Goal: Transaction & Acquisition: Purchase product/service

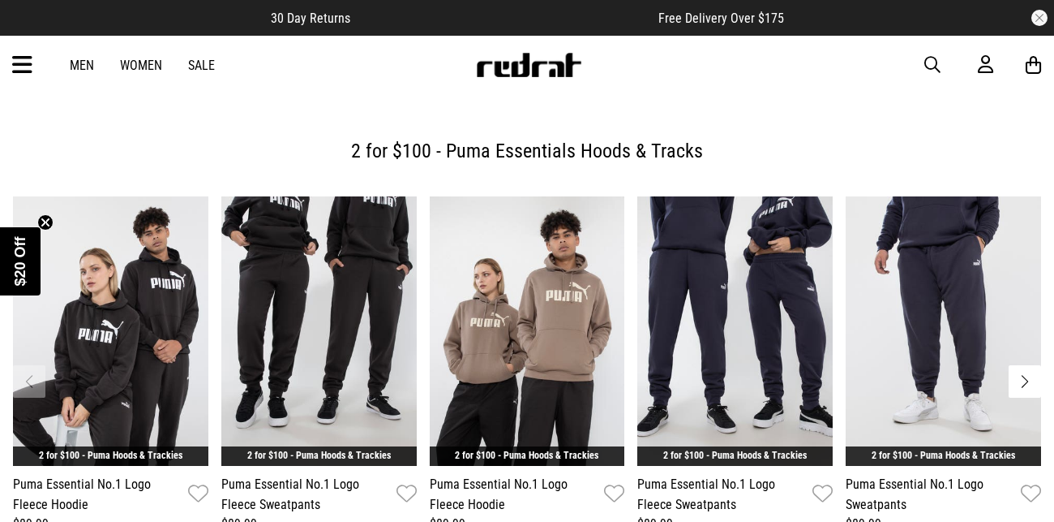
click at [144, 63] on link "Women" at bounding box center [141, 65] width 42 height 15
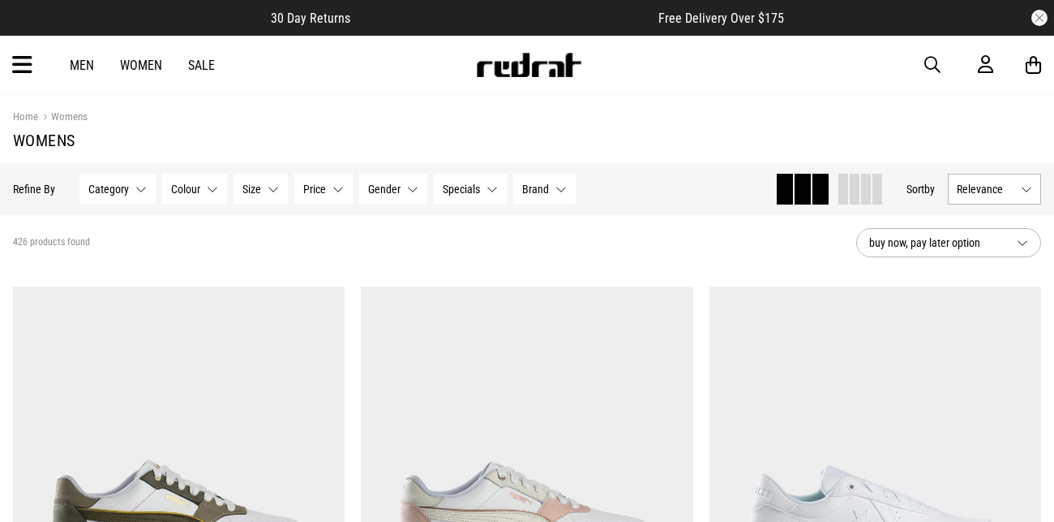
click at [204, 72] on link "Sale" at bounding box center [201, 65] width 27 height 15
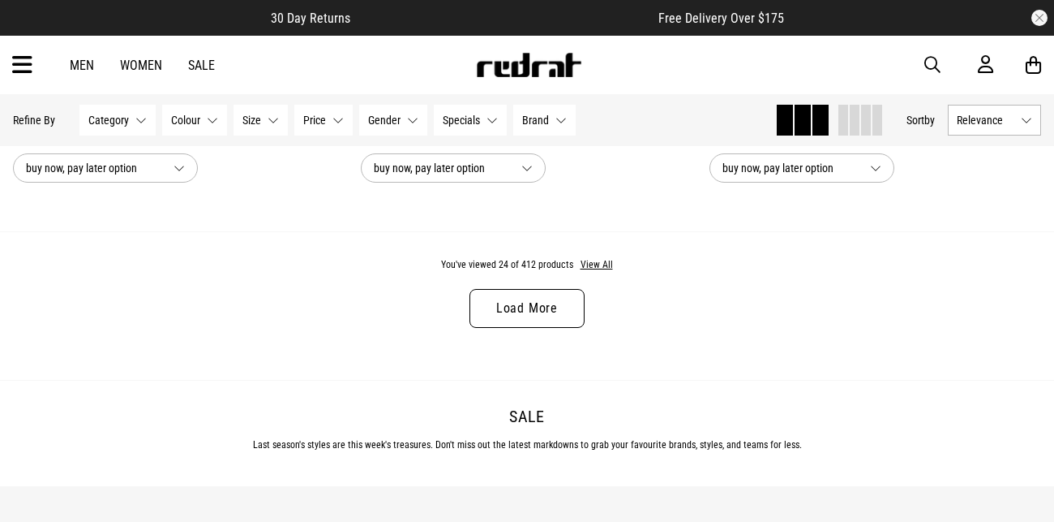
scroll to position [4760, 0]
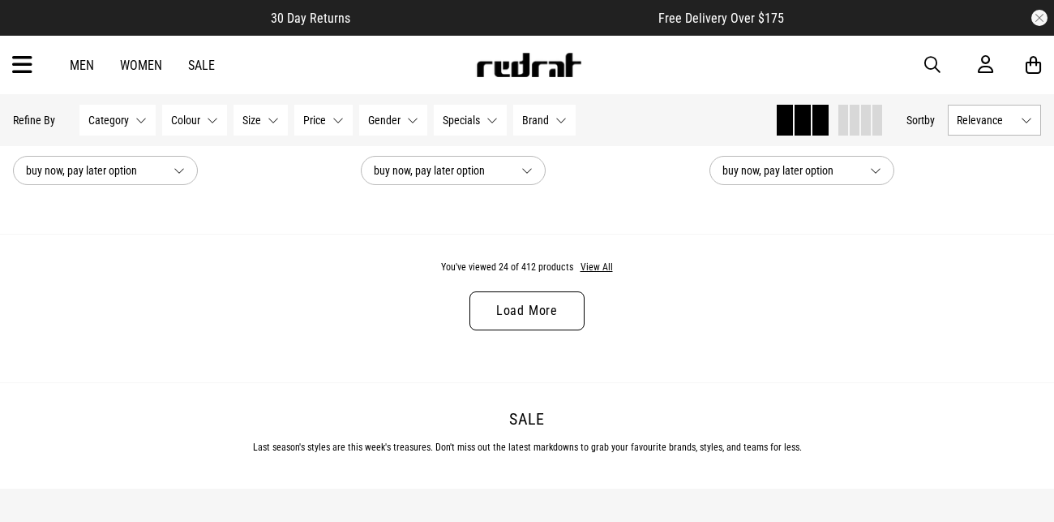
click at [543, 305] on link "Load More" at bounding box center [527, 310] width 115 height 39
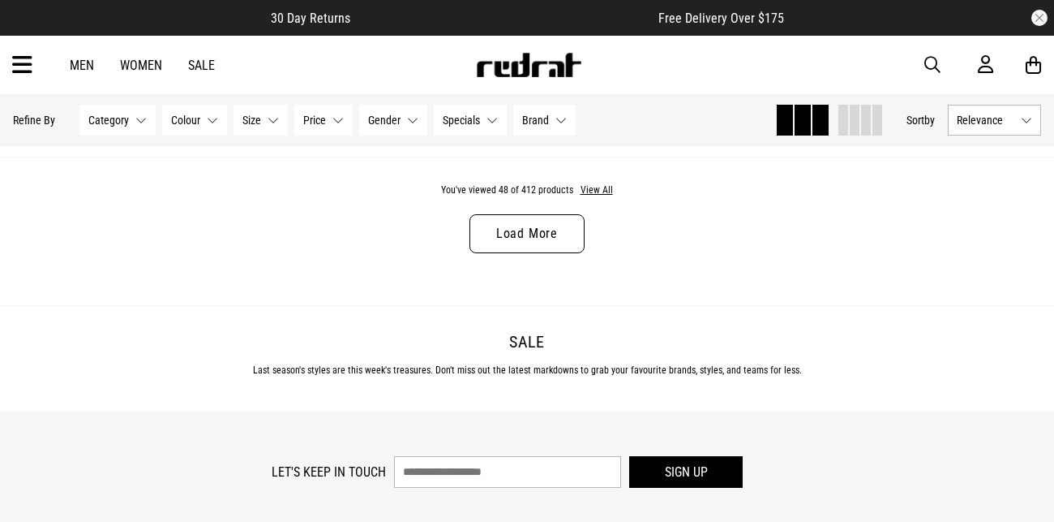
scroll to position [9532, 0]
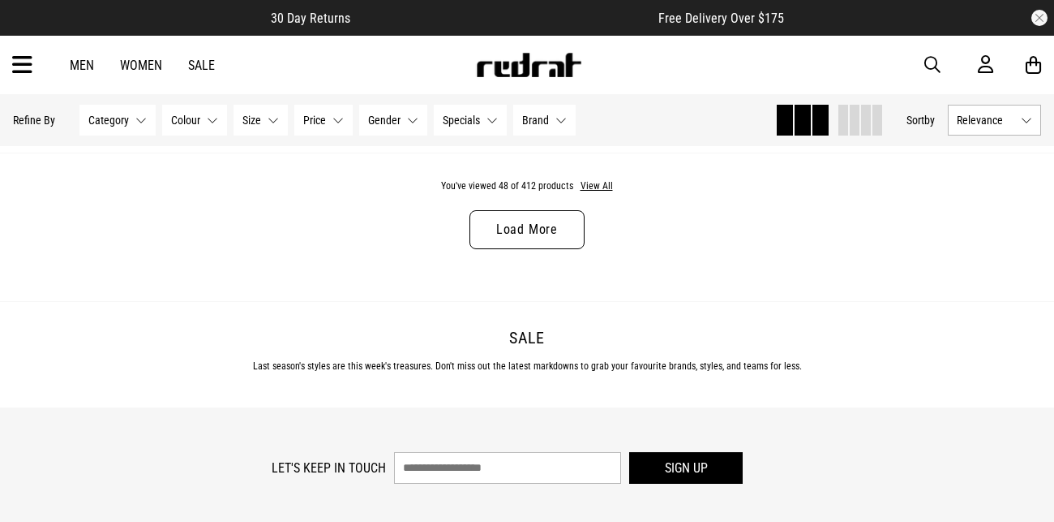
click at [510, 221] on link "Load More" at bounding box center [527, 229] width 115 height 39
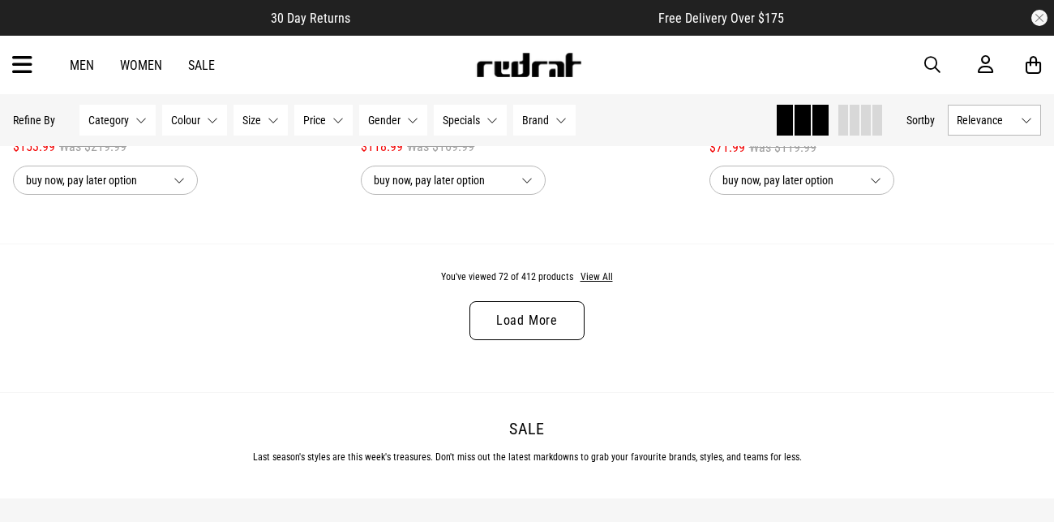
scroll to position [14189, 0]
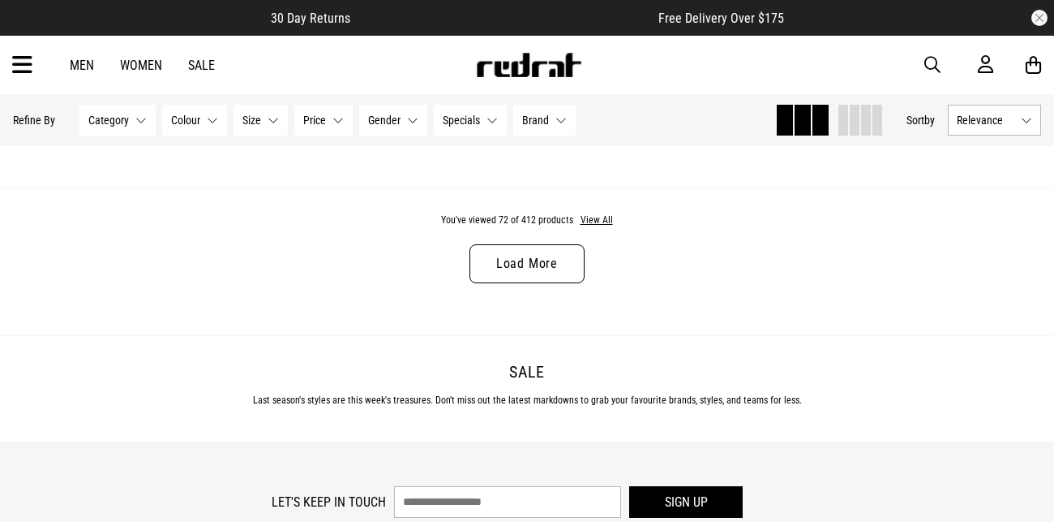
click at [550, 270] on link "Load More" at bounding box center [527, 263] width 115 height 39
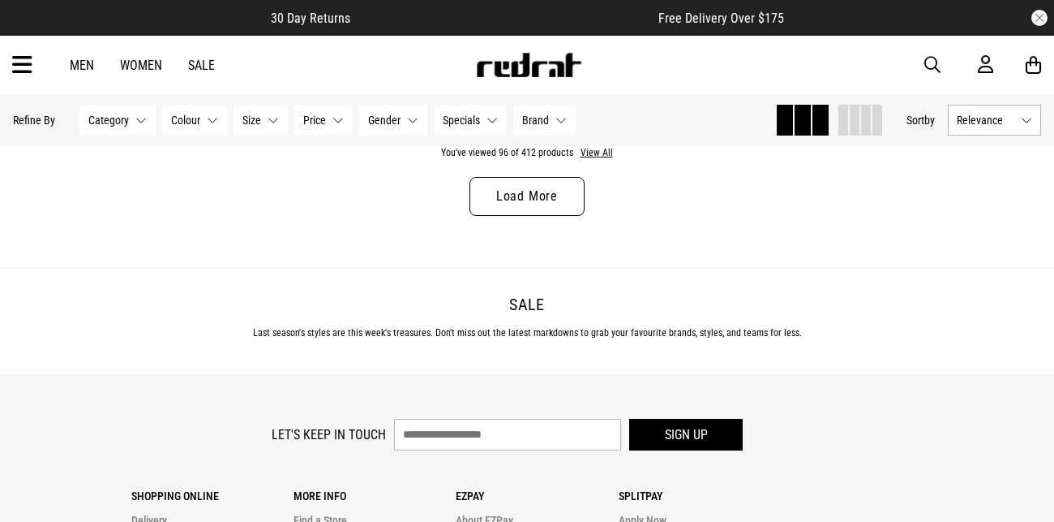
scroll to position [18950, 0]
click at [531, 209] on link "Load More" at bounding box center [527, 194] width 115 height 39
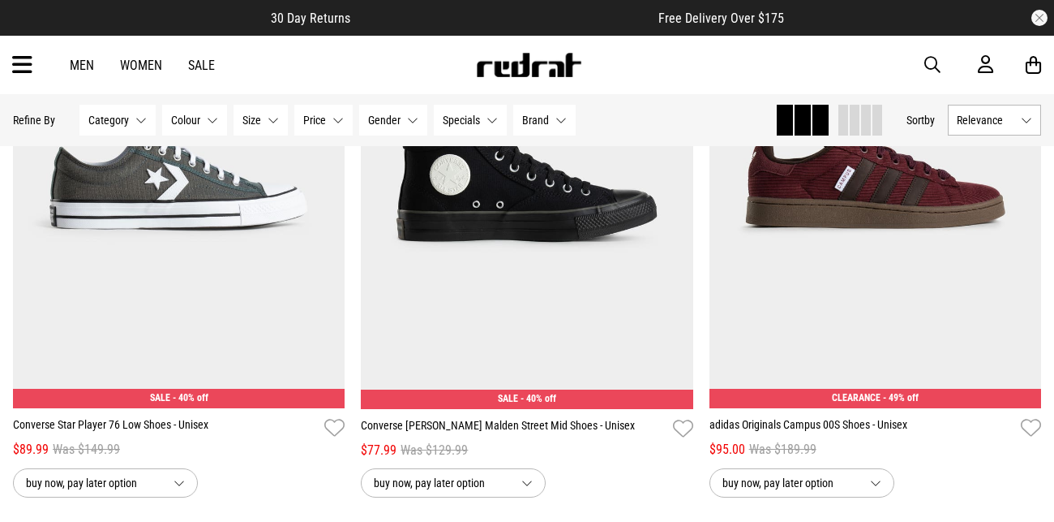
scroll to position [19064, 0]
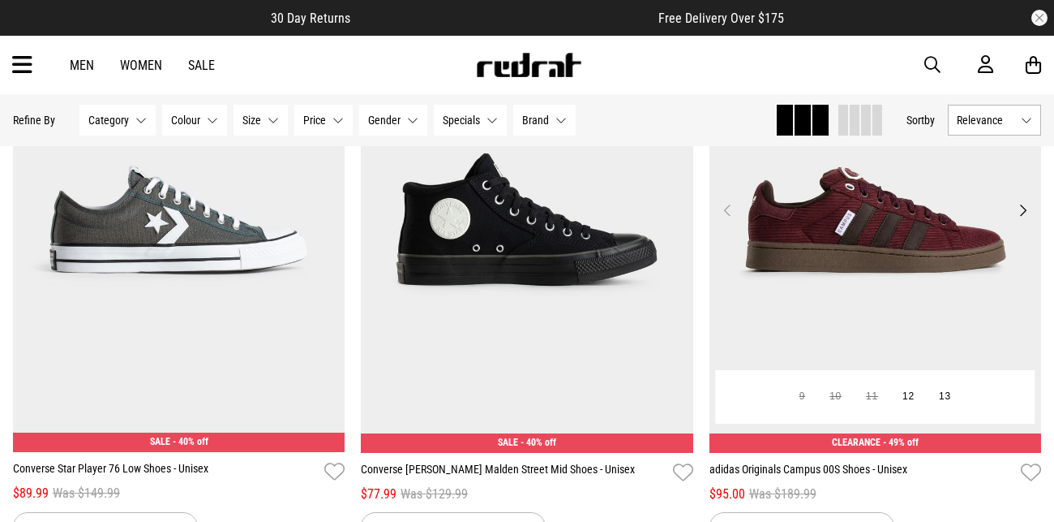
click at [1024, 220] on button "Next" at bounding box center [1023, 209] width 20 height 19
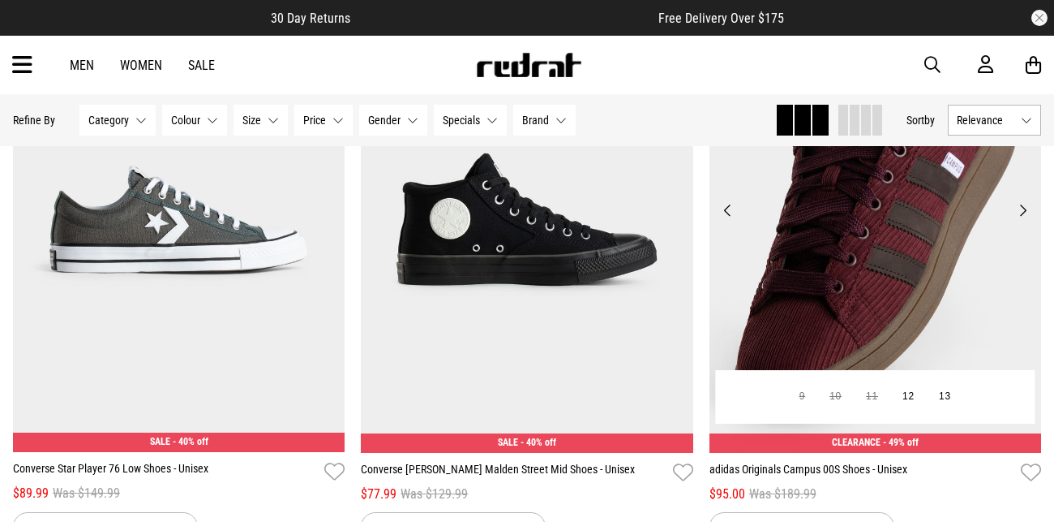
click at [1024, 220] on button "Next" at bounding box center [1023, 209] width 20 height 19
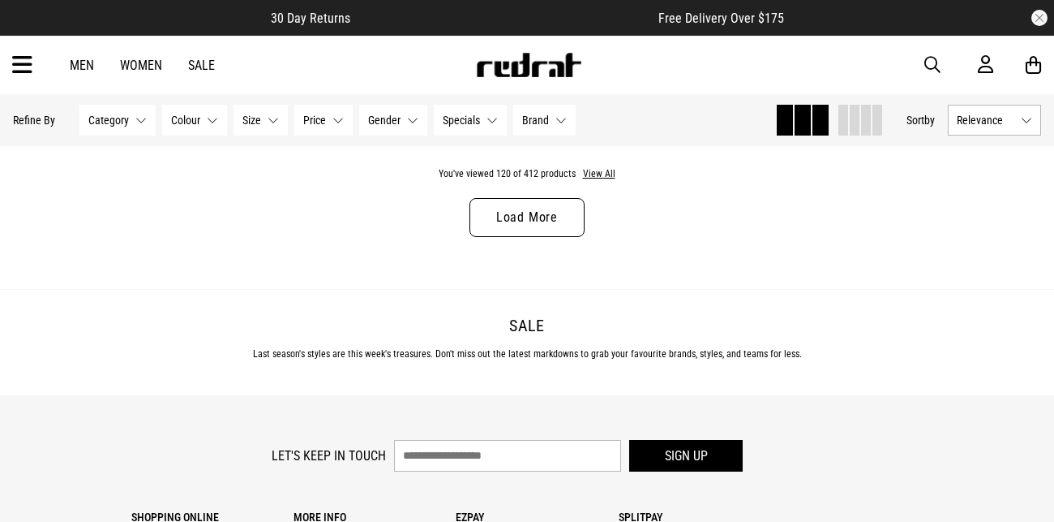
scroll to position [23626, 0]
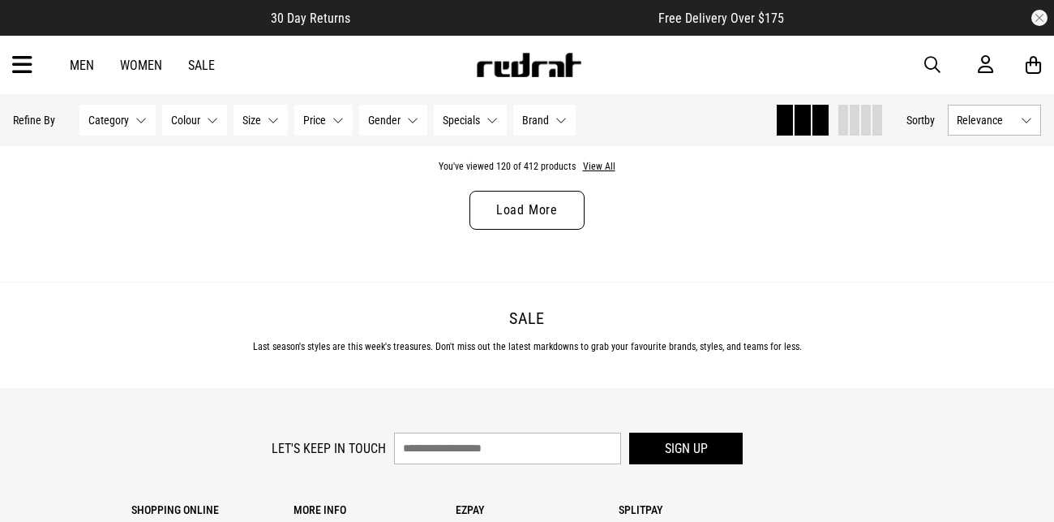
click at [564, 206] on link "Load More" at bounding box center [527, 210] width 115 height 39
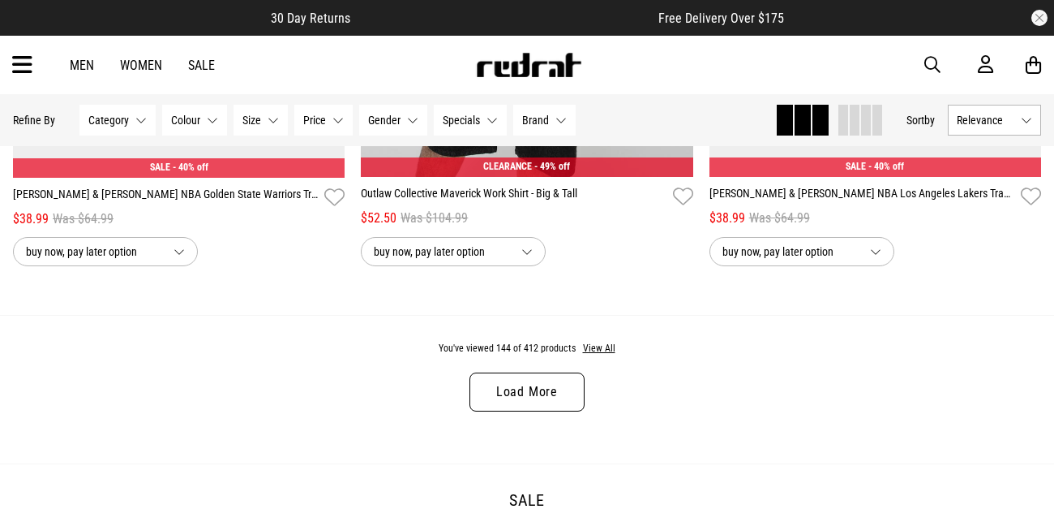
scroll to position [28119, 0]
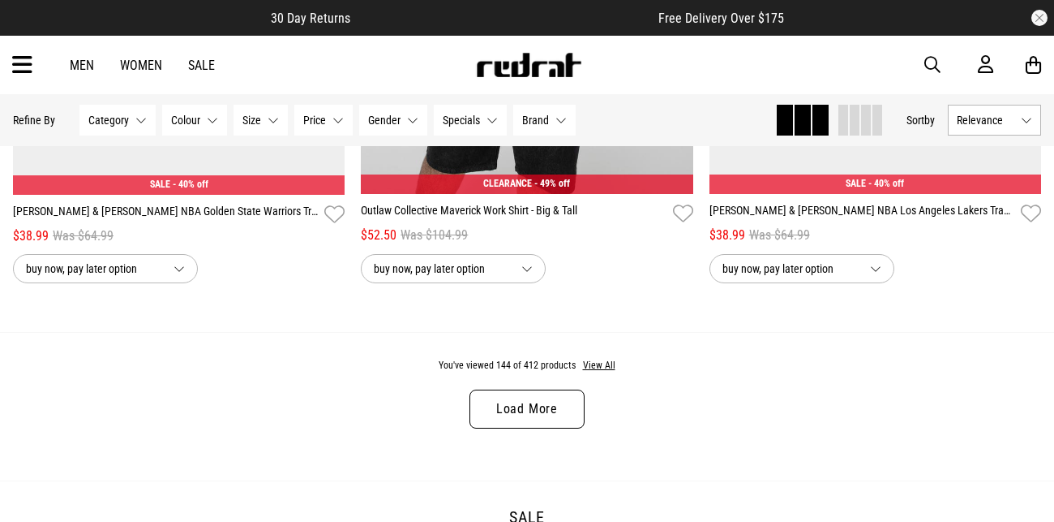
click at [518, 419] on link "Load More" at bounding box center [527, 408] width 115 height 39
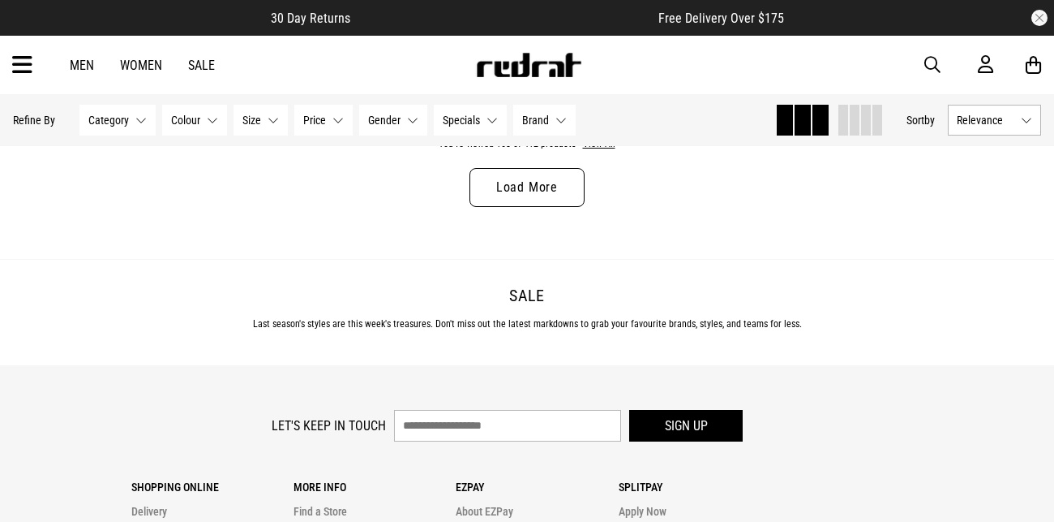
scroll to position [33035, 0]
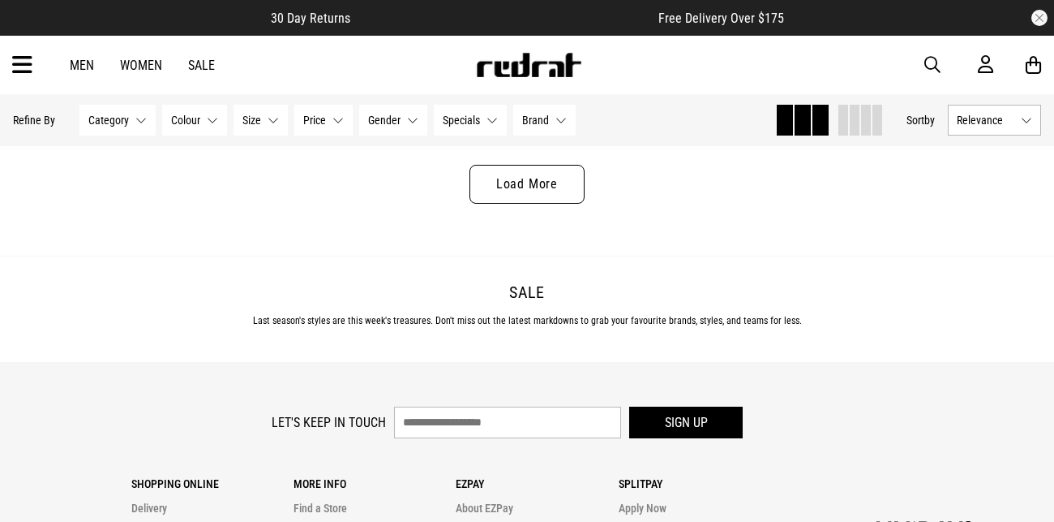
click at [515, 195] on link "Load More" at bounding box center [527, 184] width 115 height 39
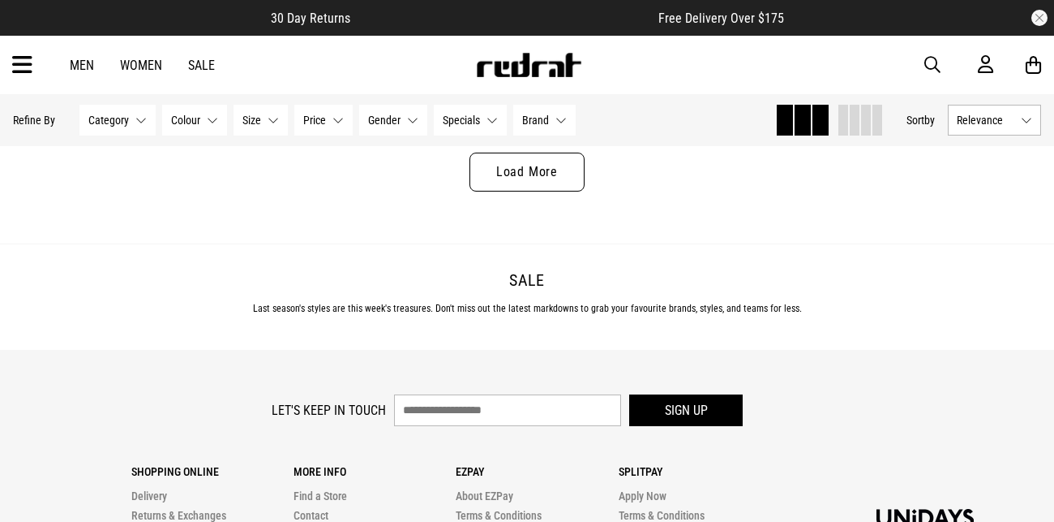
scroll to position [37745, 0]
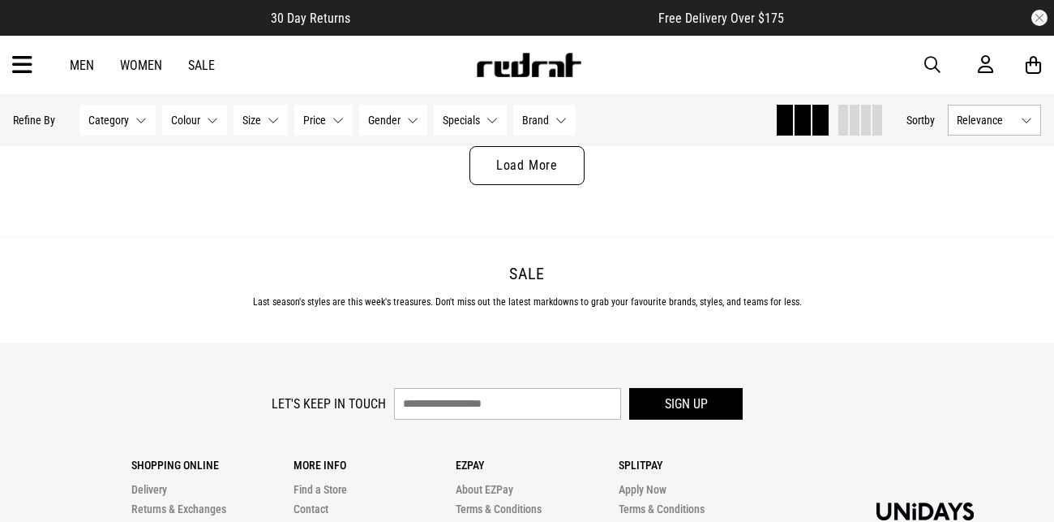
click at [515, 185] on link "Load More" at bounding box center [527, 165] width 115 height 39
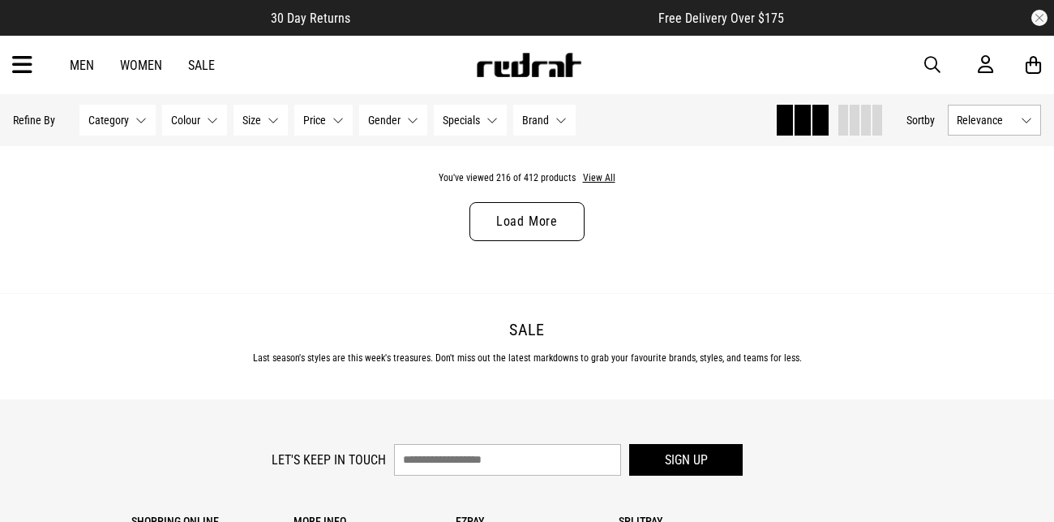
scroll to position [42393, 0]
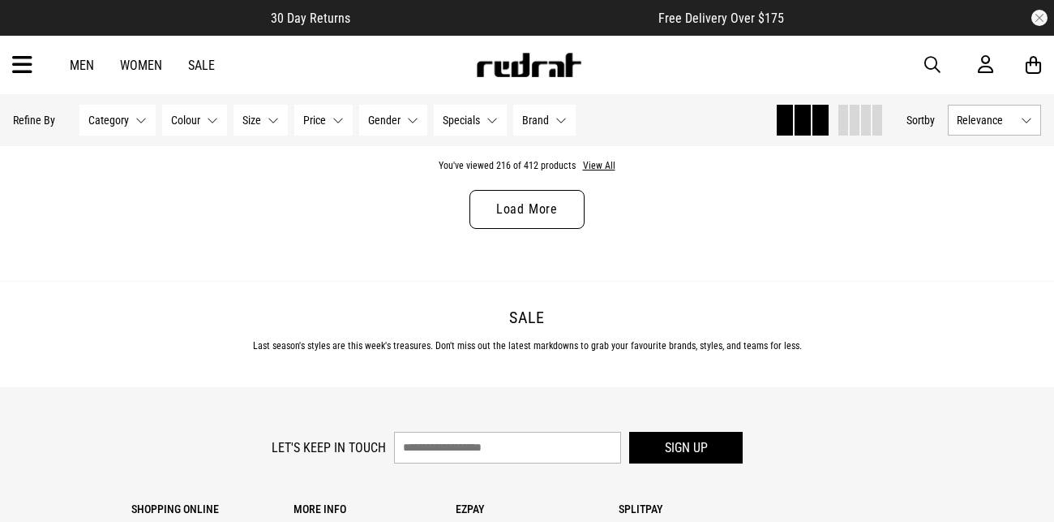
click at [517, 229] on link "Load More" at bounding box center [527, 209] width 115 height 39
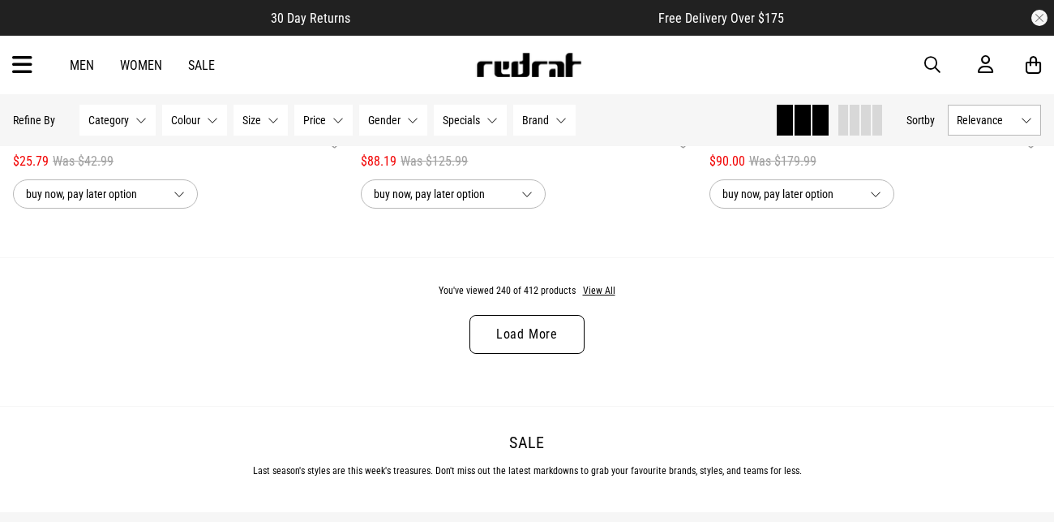
scroll to position [46945, 0]
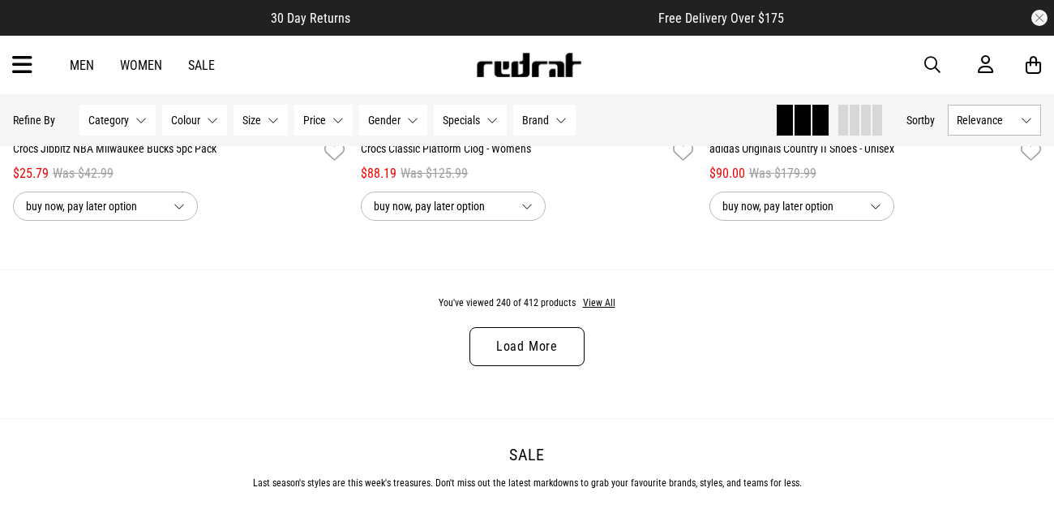
click at [527, 366] on link "Load More" at bounding box center [527, 346] width 115 height 39
